Goal: Find specific page/section

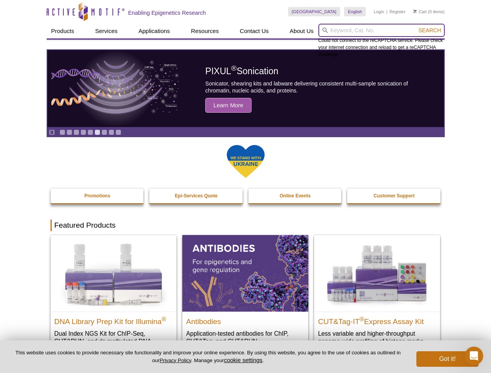
click at [381, 30] on input "search" at bounding box center [381, 30] width 126 height 13
click at [430, 30] on span "Search" at bounding box center [429, 30] width 23 height 6
click at [52, 132] on icon "Pause" at bounding box center [51, 132] width 5 height 5
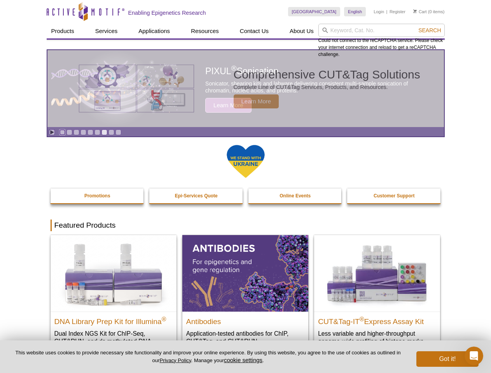
click at [62, 132] on link "Go to slide 1" at bounding box center [62, 132] width 6 height 6
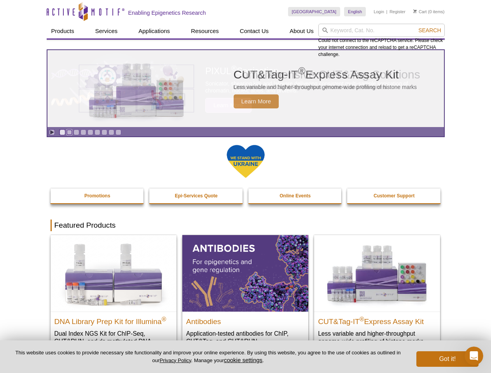
click at [69, 132] on link "Go to slide 2" at bounding box center [69, 132] width 6 height 6
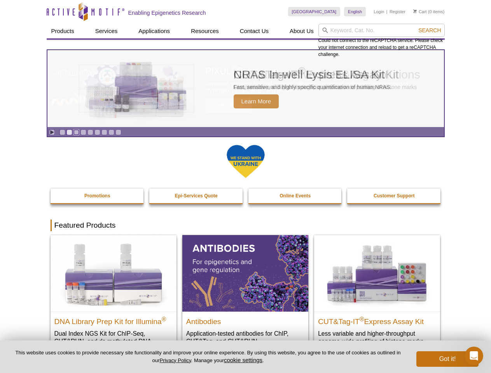
click at [76, 132] on link "Go to slide 3" at bounding box center [76, 132] width 6 height 6
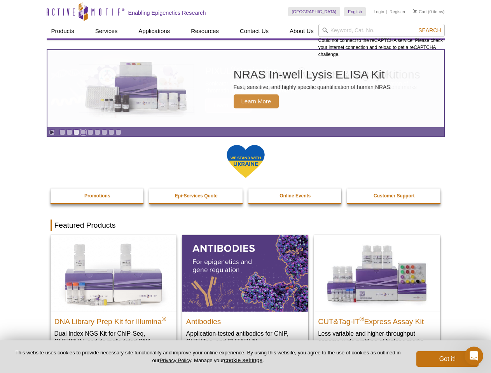
click at [83, 132] on link "Go to slide 4" at bounding box center [83, 132] width 6 height 6
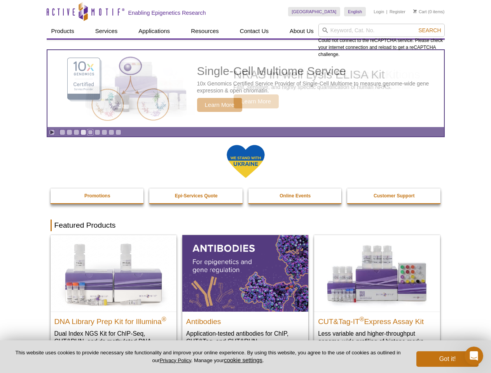
click at [90, 132] on link "Go to slide 5" at bounding box center [90, 132] width 6 height 6
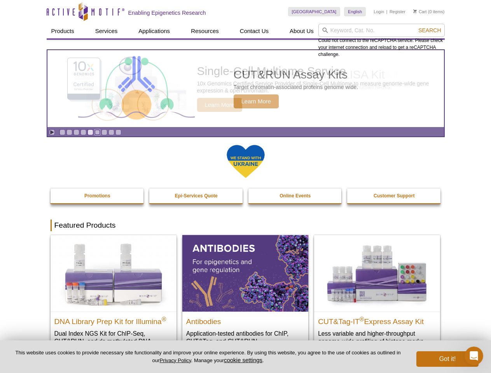
click at [97, 132] on link "Go to slide 6" at bounding box center [97, 132] width 6 height 6
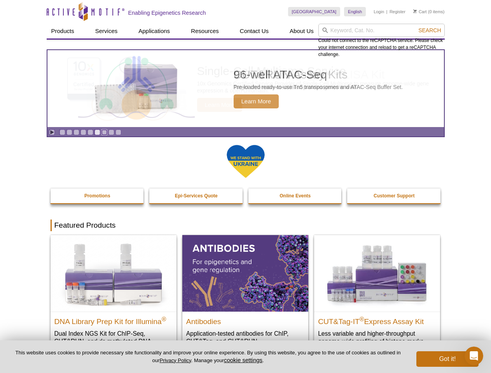
click at [104, 132] on link "Go to slide 7" at bounding box center [104, 132] width 6 height 6
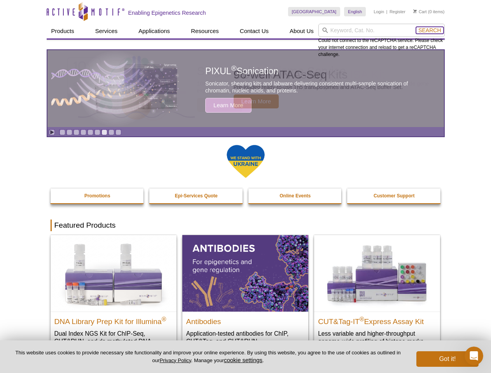
click at [430, 30] on span "Search" at bounding box center [429, 30] width 23 height 6
